Goal: Information Seeking & Learning: Learn about a topic

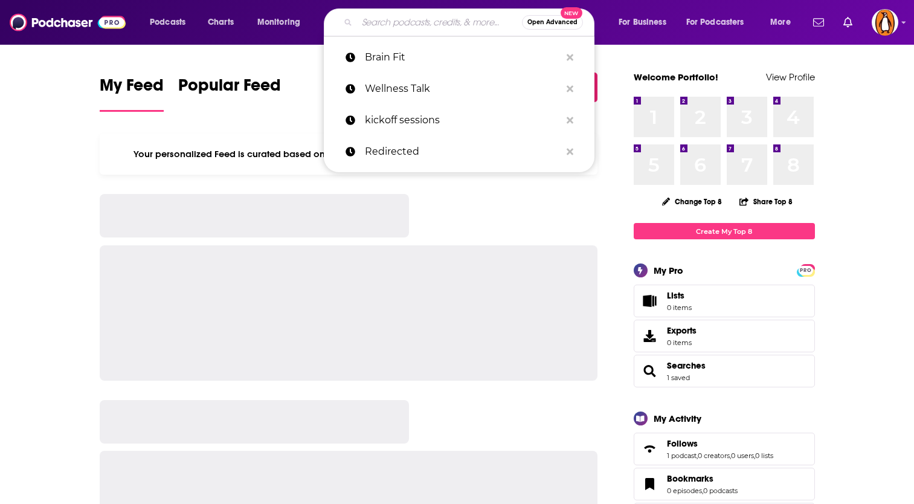
click at [394, 22] on input "Search podcasts, credits, & more..." at bounding box center [439, 22] width 165 height 19
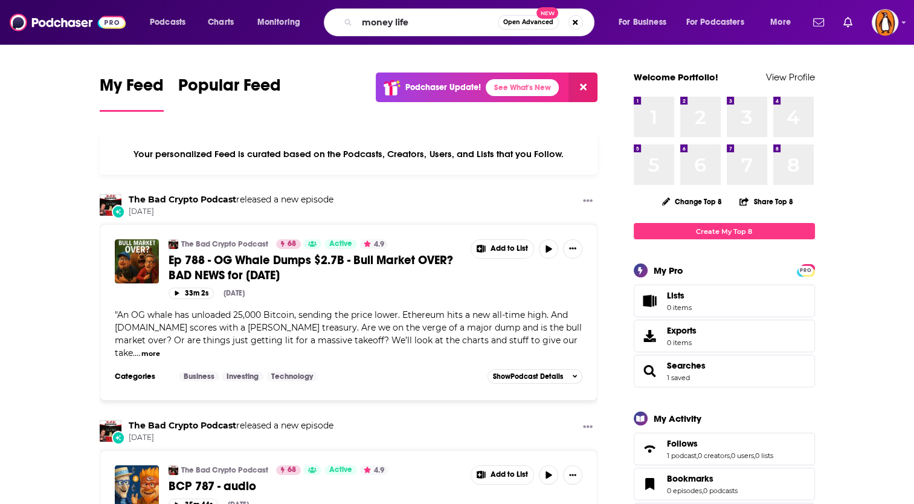
type input "money life"
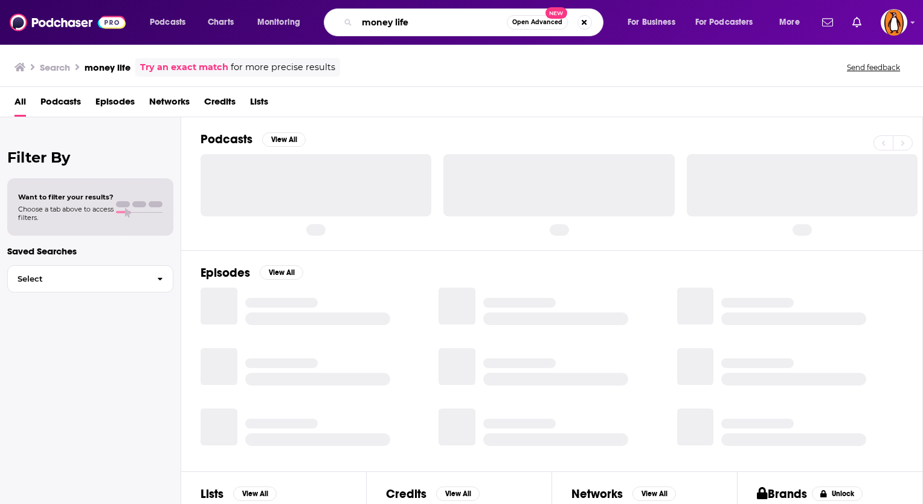
drag, startPoint x: 0, startPoint y: 0, endPoint x: 422, endPoint y: 122, distance: 439.4
click at [422, 122] on div "Podcasts Charts Monitoring money life Open Advanced New For Business For Podcas…" at bounding box center [461, 252] width 923 height 504
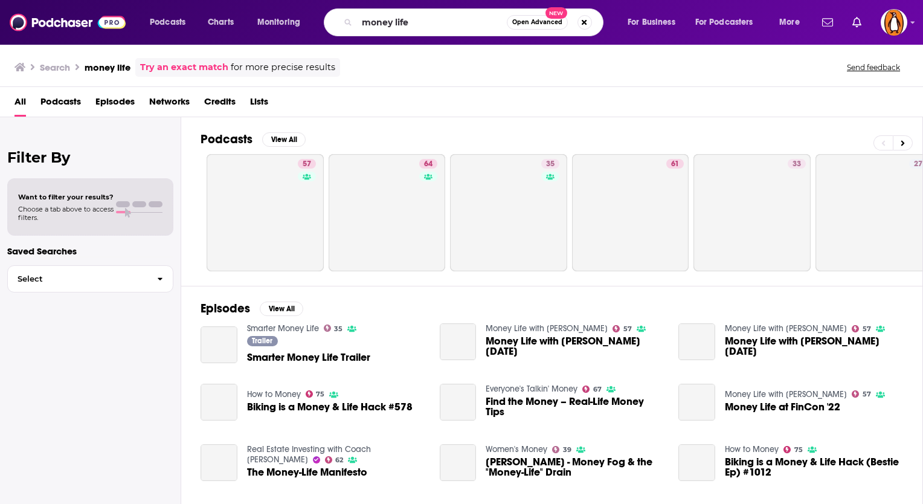
click at [422, 121] on div "Podcasts View All 57 64 35 61 33 27 46 50" at bounding box center [562, 201] width 722 height 168
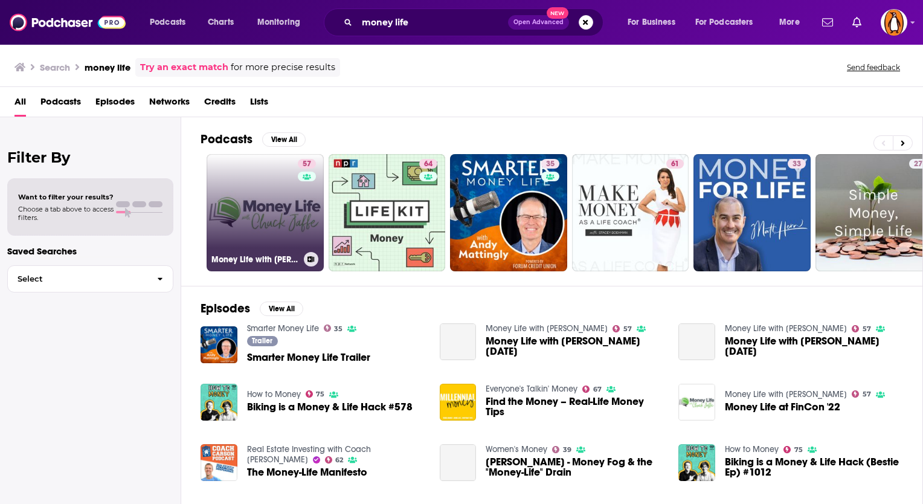
click at [223, 220] on link "57 Money Life with [PERSON_NAME]" at bounding box center [265, 212] width 117 height 117
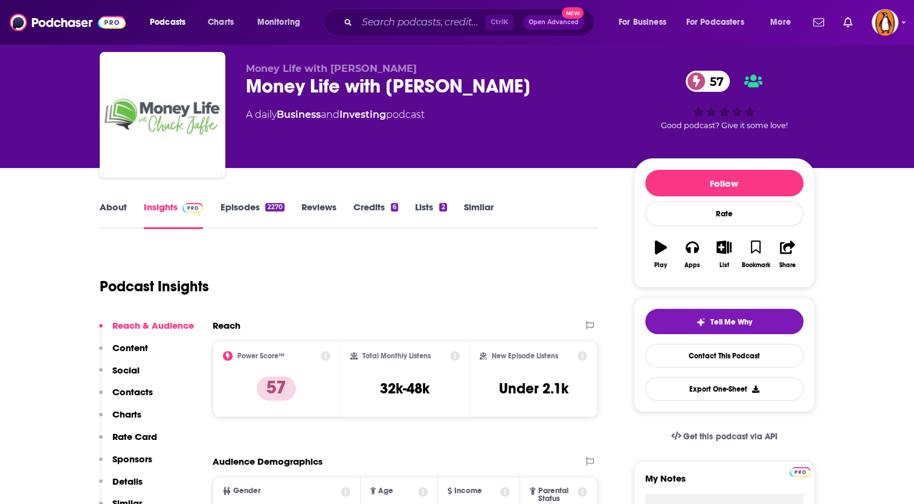
scroll to position [51, 0]
